Goal: Complete application form: Complete application form

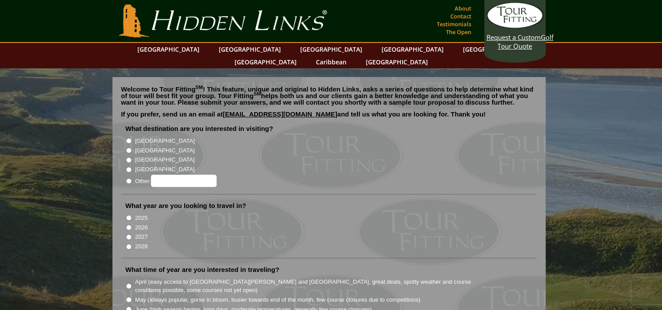
click at [128, 147] on input "[GEOGRAPHIC_DATA]" at bounding box center [129, 150] width 6 height 6
radio input "true"
click at [129, 224] on input "2026" at bounding box center [129, 227] width 6 height 6
radio input "true"
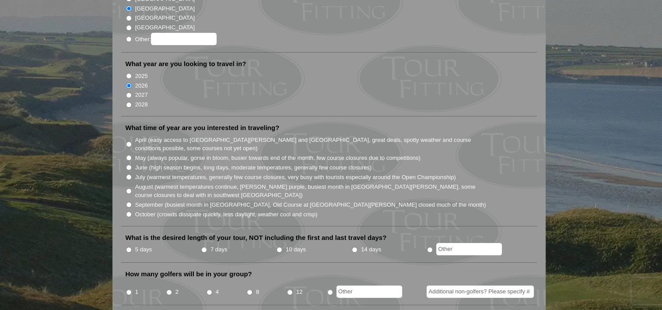
scroll to position [143, 0]
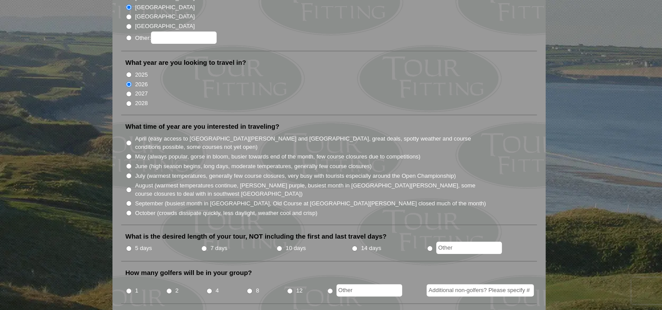
click at [129, 163] on input "June (high season begins, long days, moderate temperatures, generally few cours…" at bounding box center [129, 166] width 6 height 6
radio input "true"
click at [130, 245] on input "5 days" at bounding box center [129, 248] width 6 height 6
radio input "true"
click at [210, 288] on input "4" at bounding box center [210, 291] width 6 height 6
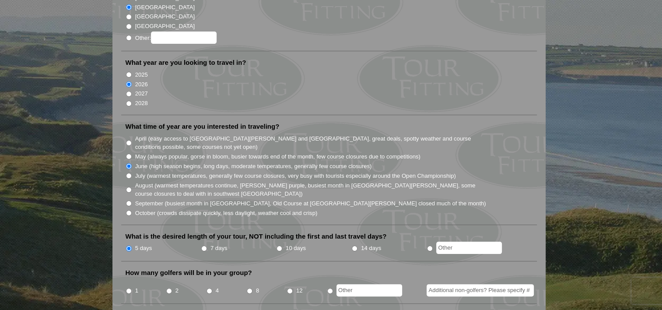
radio input "true"
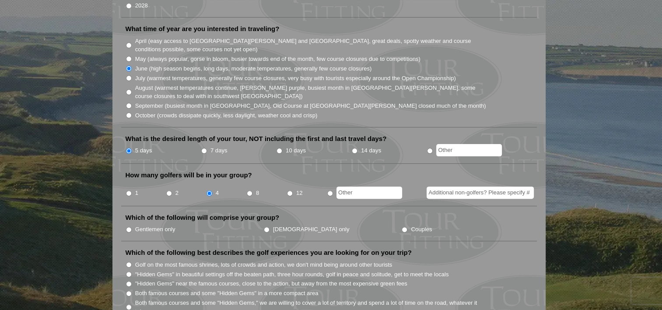
scroll to position [241, 0]
click at [127, 226] on input "Gentlemen only" at bounding box center [129, 229] width 6 height 6
radio input "true"
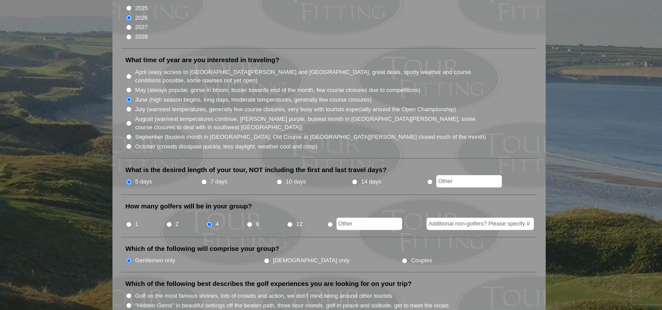
scroll to position [209, 0]
click at [128, 88] on input "May (always popular, gorse in bloom, busier towards end of the month, few cours…" at bounding box center [129, 91] width 6 height 6
radio input "true"
click at [128, 95] on li "June (high season begins, long days, moderate temperatures, generally few cours…" at bounding box center [333, 100] width 414 height 10
click at [128, 97] on input "June (high season begins, long days, moderate temperatures, generally few cours…" at bounding box center [129, 100] width 6 height 6
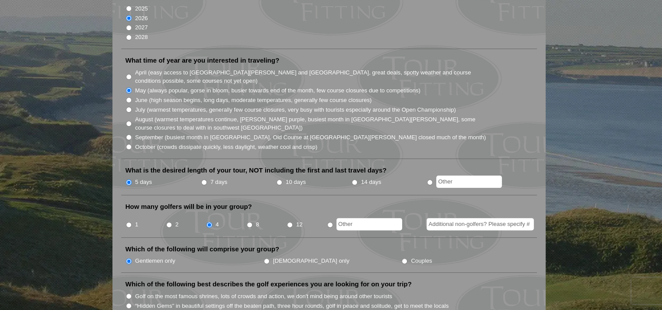
radio input "true"
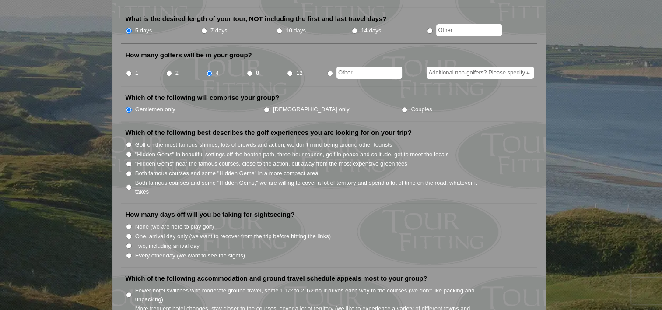
scroll to position [387, 0]
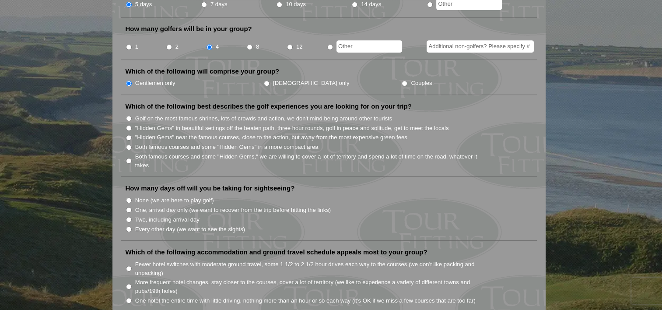
click at [130, 207] on input "One, arrival day only (we want to recover from the trip before hitting the link…" at bounding box center [129, 210] width 6 height 6
radio input "true"
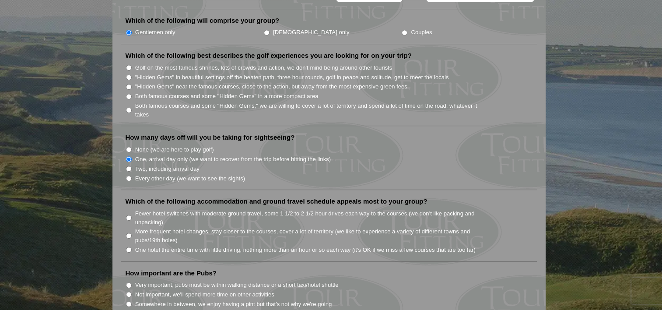
scroll to position [502, 0]
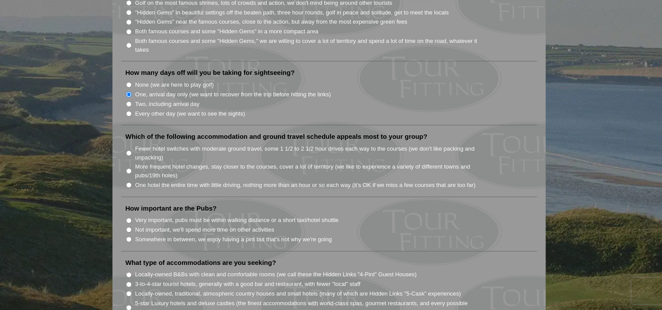
click at [130, 182] on input "One hotel the entire time with little driving, nothing more than an hour or so …" at bounding box center [129, 185] width 6 height 6
radio input "true"
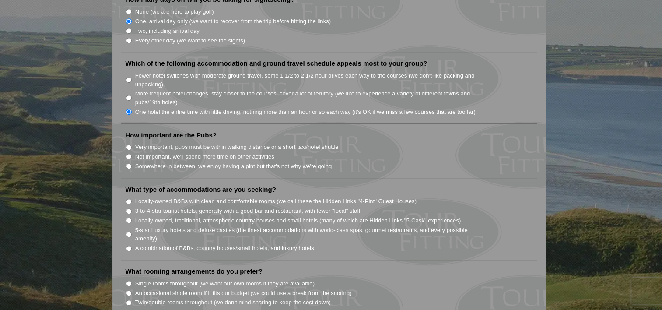
scroll to position [576, 0]
click at [126, 156] on li "How important are the Pubs? Very important, pubs must be within walking distanc…" at bounding box center [329, 153] width 416 height 47
click at [128, 163] on input "Somewhere in between, we enjoy having a pint but that's not why we're going" at bounding box center [129, 166] width 6 height 6
radio input "true"
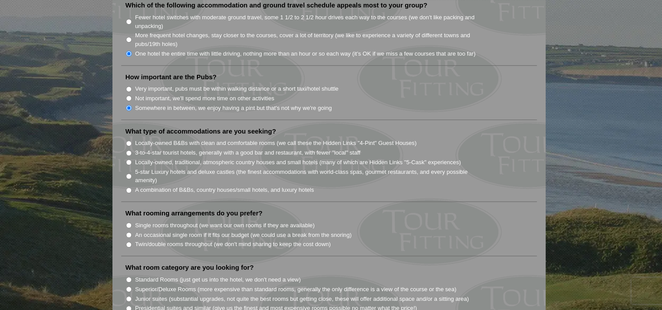
scroll to position [634, 0]
click at [117, 185] on div "Welcome to Tour Fitting SM ! This feature, unique and original to Hidden Links,…" at bounding box center [328, 80] width 433 height 1274
click at [129, 222] on input "Single rooms throughout (we want our own rooms if they are available)" at bounding box center [129, 225] width 6 height 6
radio input "true"
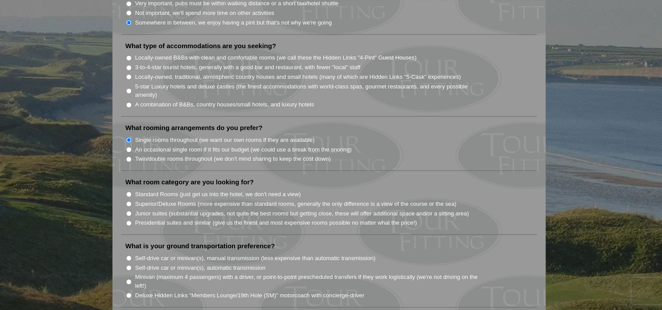
scroll to position [733, 0]
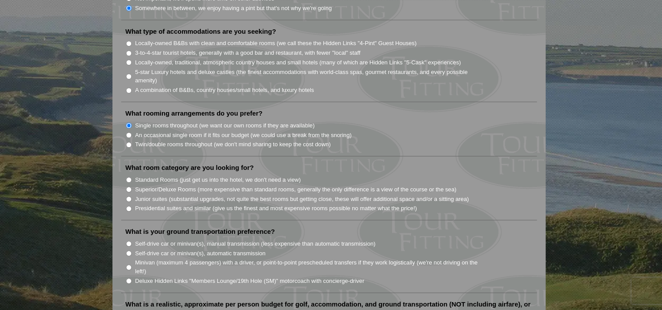
click at [128, 177] on input "Standard Rooms (just get us into the hotel, we don't need a view)" at bounding box center [129, 180] width 6 height 6
radio input "true"
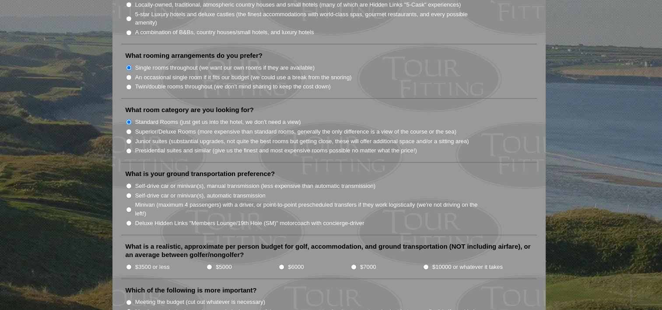
scroll to position [800, 0]
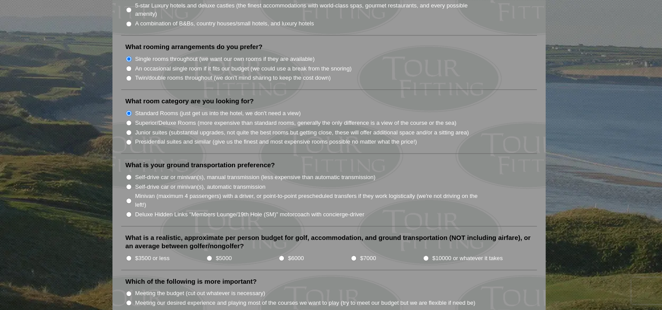
click at [128, 198] on input "Minivan (maximum 4 passengers) with a driver, or point-to-point prescheduled tr…" at bounding box center [129, 201] width 6 height 6
radio input "true"
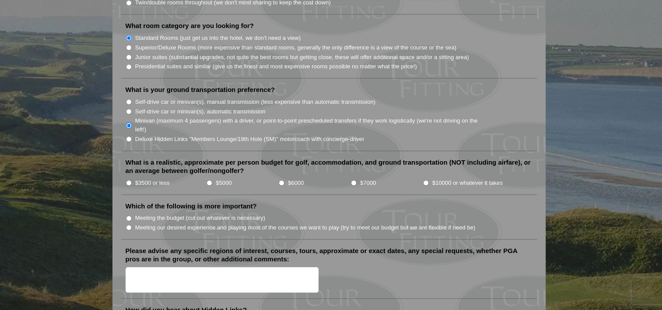
scroll to position [886, 0]
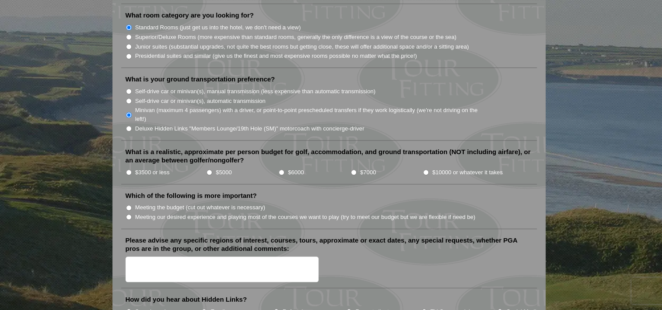
click at [354, 169] on input "$7000" at bounding box center [354, 172] width 6 height 6
radio input "true"
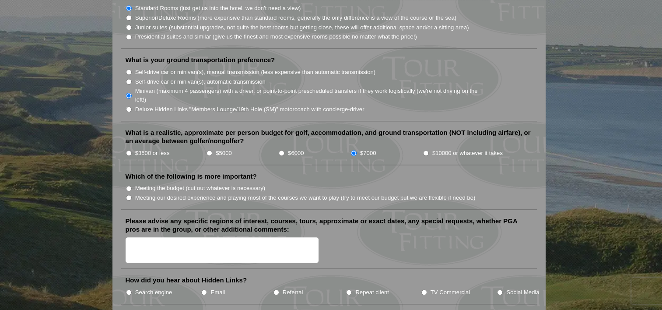
scroll to position [906, 0]
click at [128, 194] on input "Meeting our desired experience and playing most of the courses we want to play …" at bounding box center [129, 197] width 6 height 6
radio input "true"
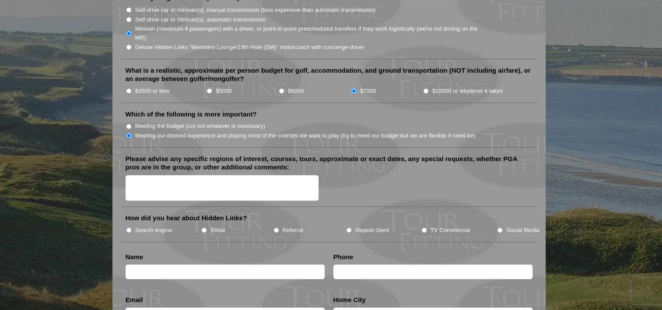
scroll to position [966, 0]
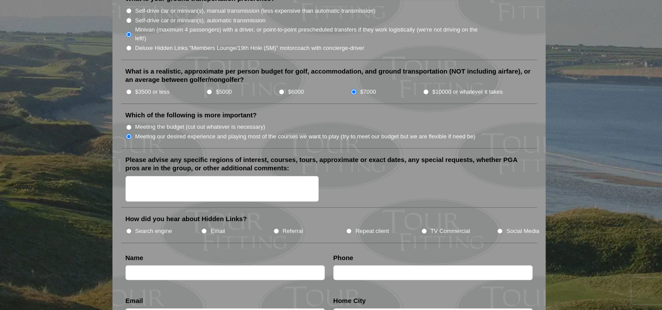
click at [203, 228] on input "Email" at bounding box center [204, 231] width 6 height 6
radio input "true"
click at [177, 176] on textarea "Please advise any specific regions of interest, courses, tours, approximate or …" at bounding box center [222, 189] width 193 height 26
type textarea "Want a tee time at the [GEOGRAPHIC_DATA]. 2nd week of June and after."
click at [184, 265] on input "text" at bounding box center [225, 272] width 199 height 14
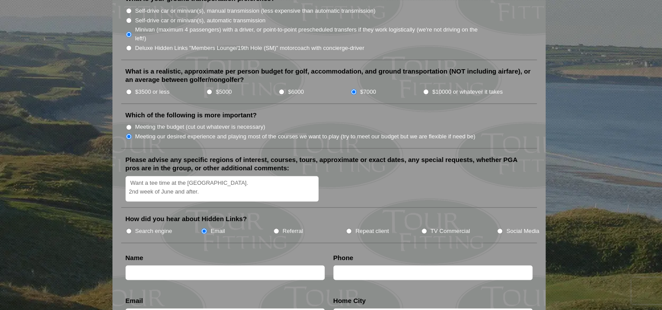
type input "[PERSON_NAME]"
type input "6515927449"
type input "[PERSON_NAME][EMAIL_ADDRESS][DOMAIN_NAME]"
type input "Jordan"
click at [140, 265] on input "Amy Piotrowski" at bounding box center [225, 272] width 199 height 14
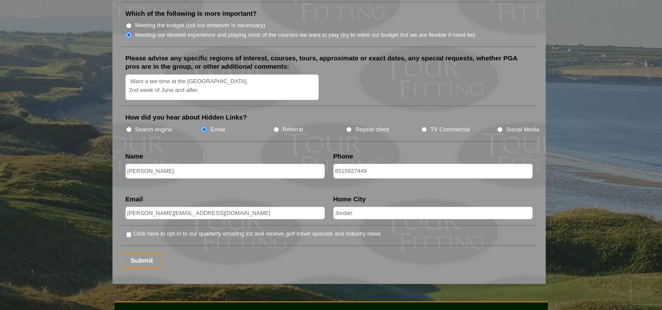
scroll to position [1068, 0]
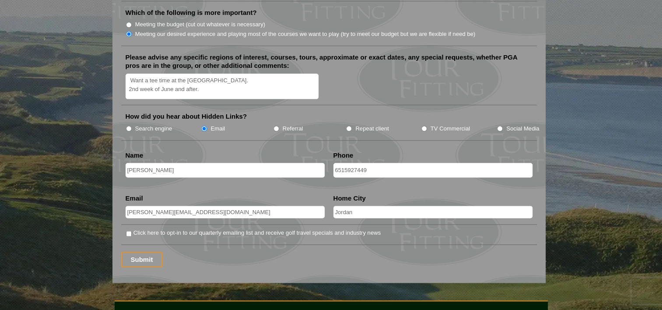
type input "[PERSON_NAME]"
click at [130, 231] on input "Click here to opt-in to our quarterly emailing list and receive golf travel spe…" at bounding box center [129, 234] width 6 height 6
checkbox input "true"
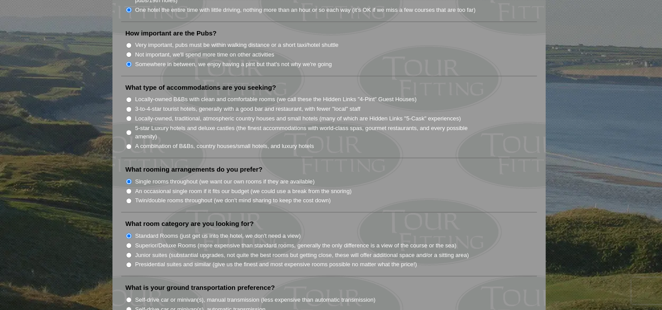
scroll to position [639, 0]
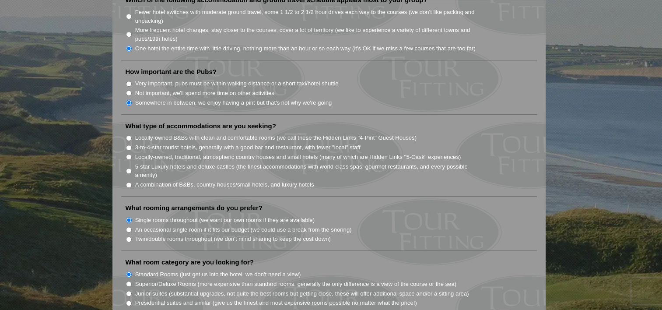
click at [128, 154] on input "Locally-owned, traditional, atmospheric country houses and small hotels (many o…" at bounding box center [129, 157] width 6 height 6
radio input "true"
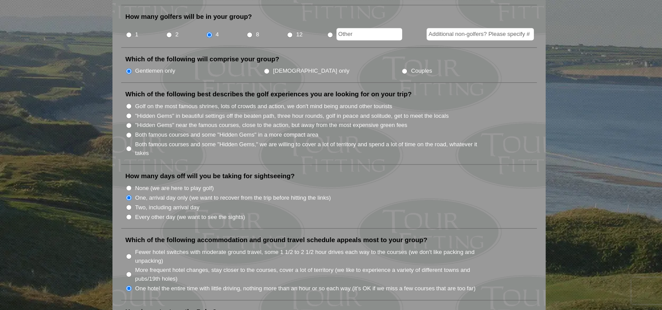
scroll to position [385, 0]
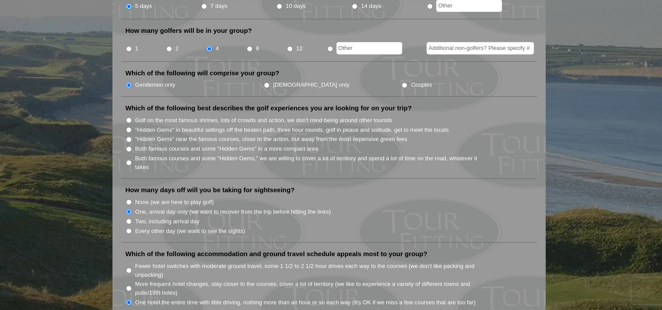
click at [130, 146] on input "Both famous courses and some "Hidden Gems" in a more compact area" at bounding box center [129, 149] width 6 height 6
radio input "true"
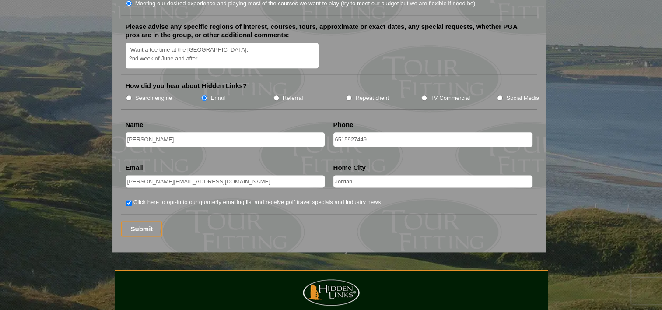
scroll to position [1101, 0]
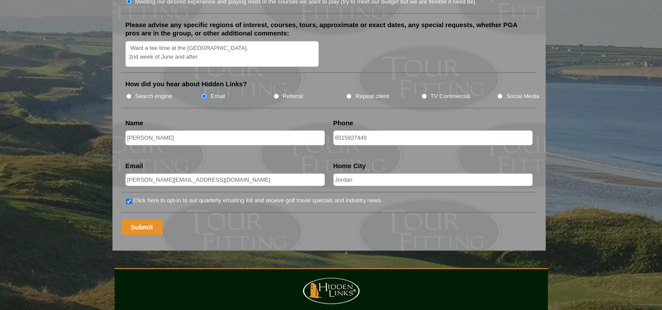
click at [149, 219] on input "Submit" at bounding box center [142, 226] width 42 height 15
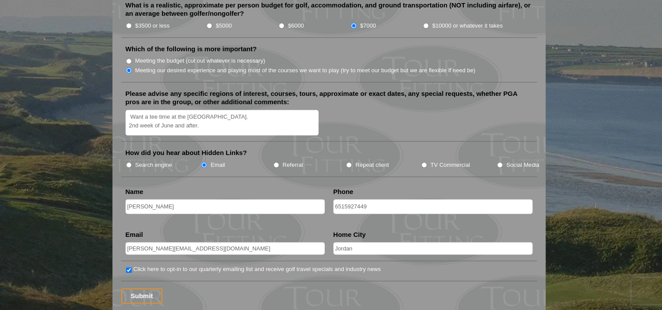
scroll to position [1057, 0]
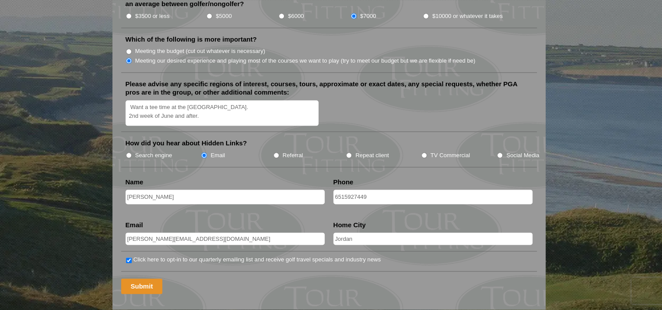
click at [151, 278] on input "Submit" at bounding box center [142, 285] width 42 height 15
